Goal: Transaction & Acquisition: Purchase product/service

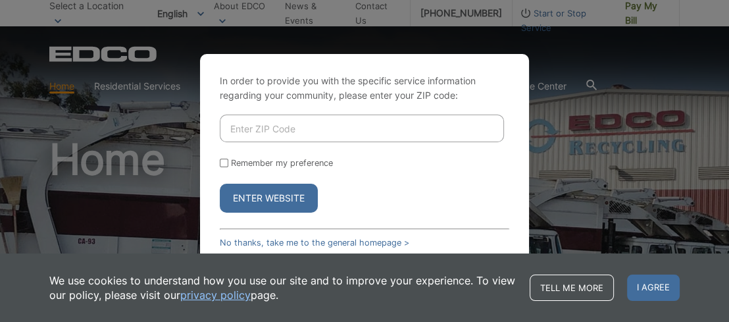
click at [251, 131] on input "Enter ZIP Code" at bounding box center [362, 128] width 284 height 28
type input "91945"
click at [221, 162] on input "Remember my preference" at bounding box center [224, 163] width 9 height 9
checkbox input "true"
click at [270, 200] on button "Enter Website" at bounding box center [269, 198] width 98 height 29
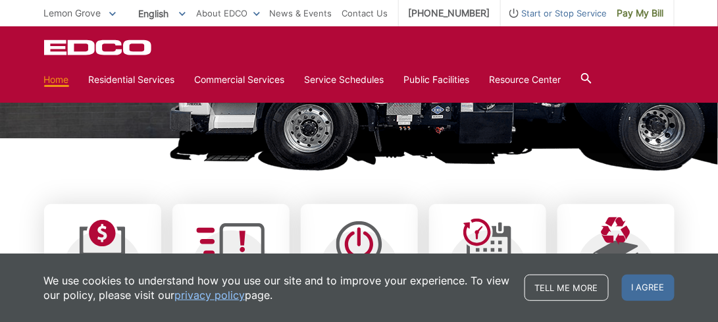
scroll to position [424, 0]
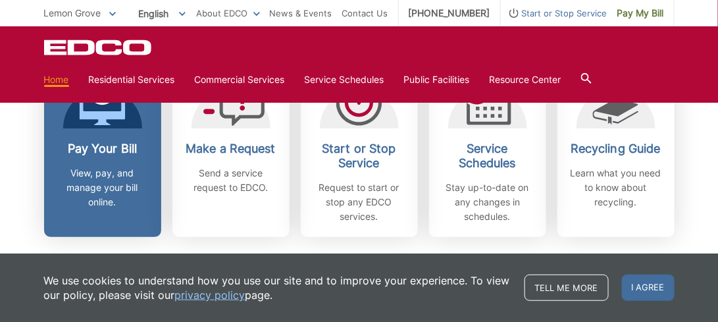
click at [101, 148] on h2 "Pay Your Bill" at bounding box center [102, 148] width 97 height 14
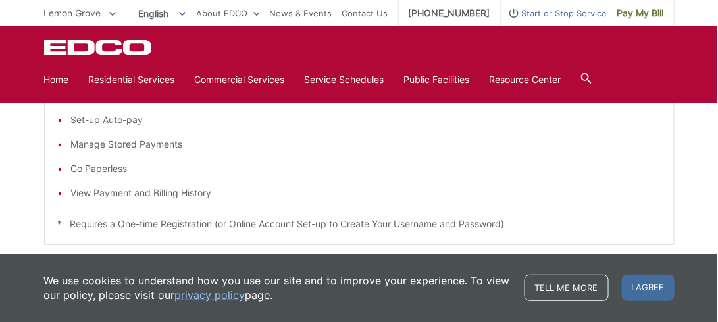
scroll to position [141, 0]
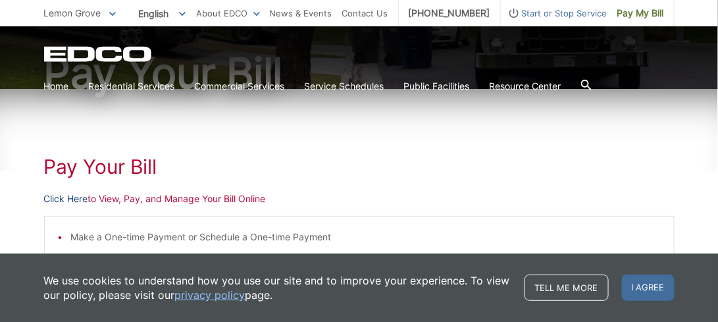
click at [60, 197] on link "Click Here" at bounding box center [66, 198] width 44 height 14
